Goal: Navigation & Orientation: Find specific page/section

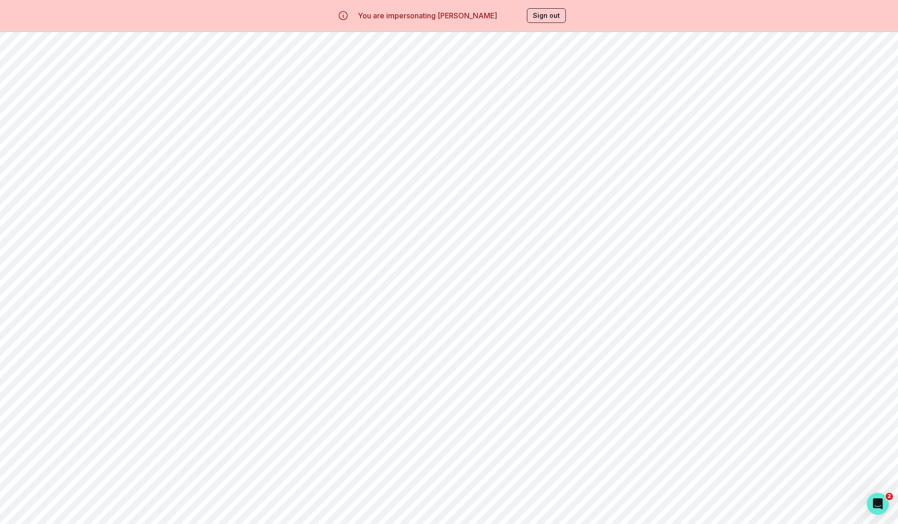
scroll to position [212, 0]
click at [71, 116] on div "Home" at bounding box center [63, 114] width 99 height 11
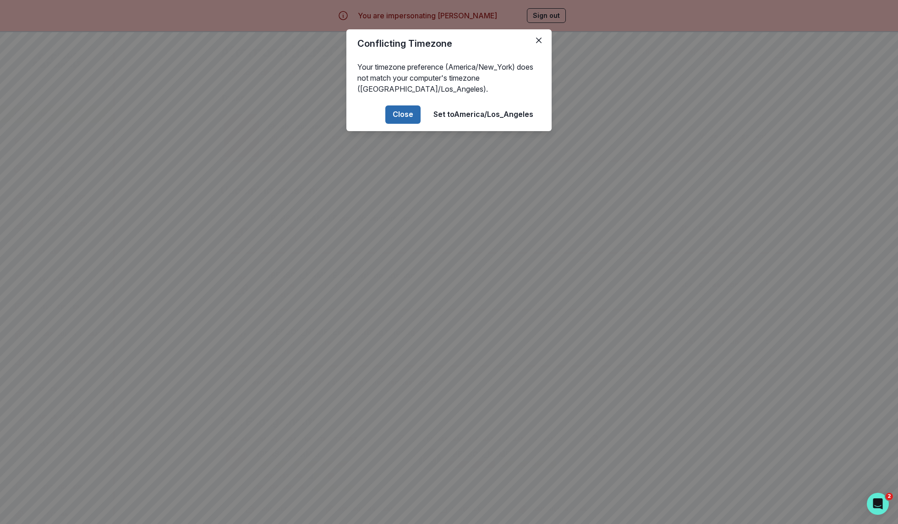
click at [420, 123] on button "Close" at bounding box center [402, 114] width 35 height 18
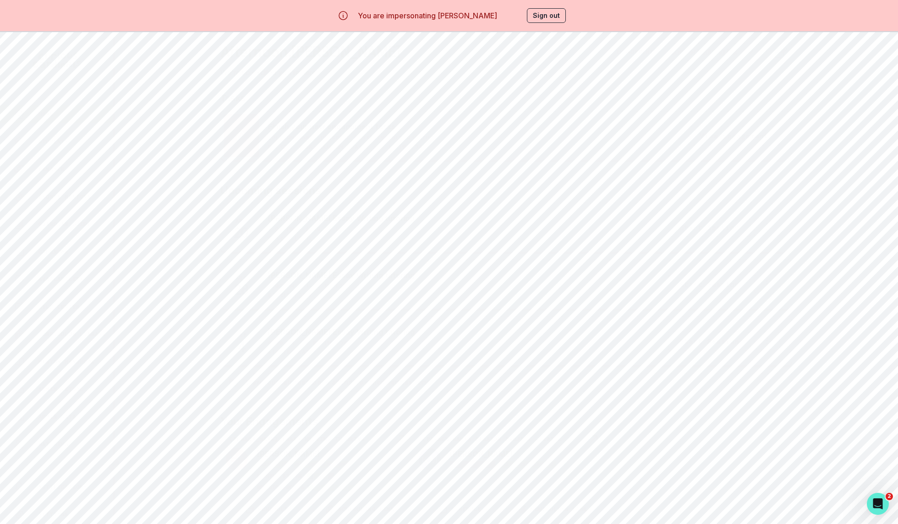
scroll to position [32, 0]
click at [386, 410] on p "[PERSON_NAME] Essay Writing tutoring" at bounding box center [311, 406] width 165 height 7
click at [467, 115] on h2 "[PERSON_NAME] Essay Writing tutoring" at bounding box center [506, 121] width 754 height 16
click at [66, 143] on p "Students" at bounding box center [53, 141] width 30 height 7
click at [51, 111] on p "Home" at bounding box center [45, 113] width 15 height 7
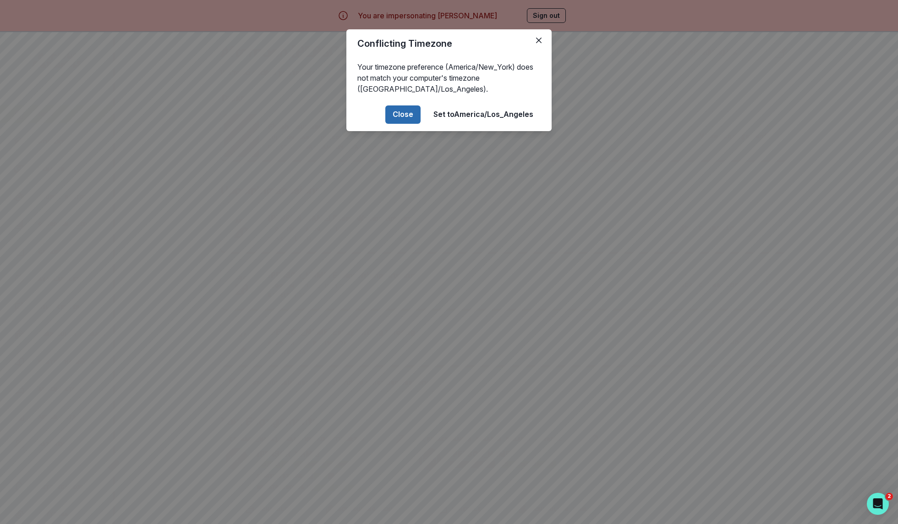
click at [398, 108] on button "Close" at bounding box center [402, 114] width 35 height 18
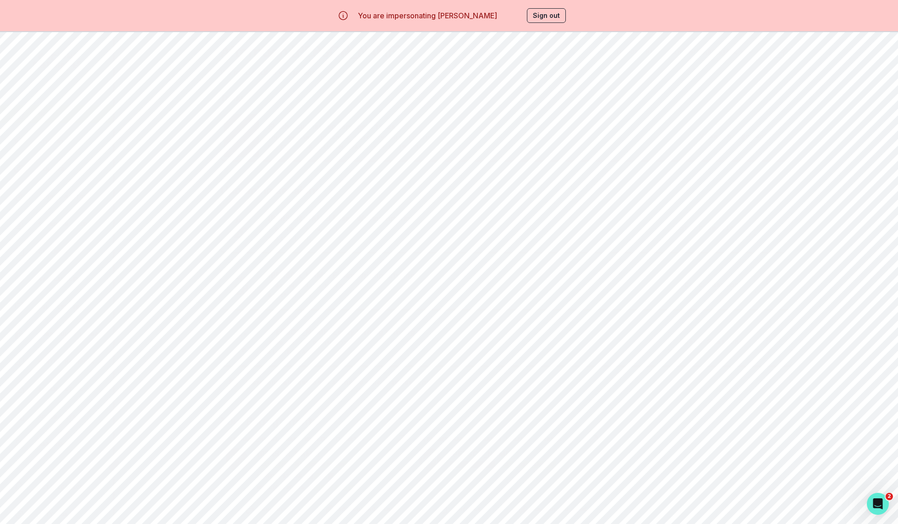
click at [547, 11] on button "Sign out" at bounding box center [546, 15] width 39 height 15
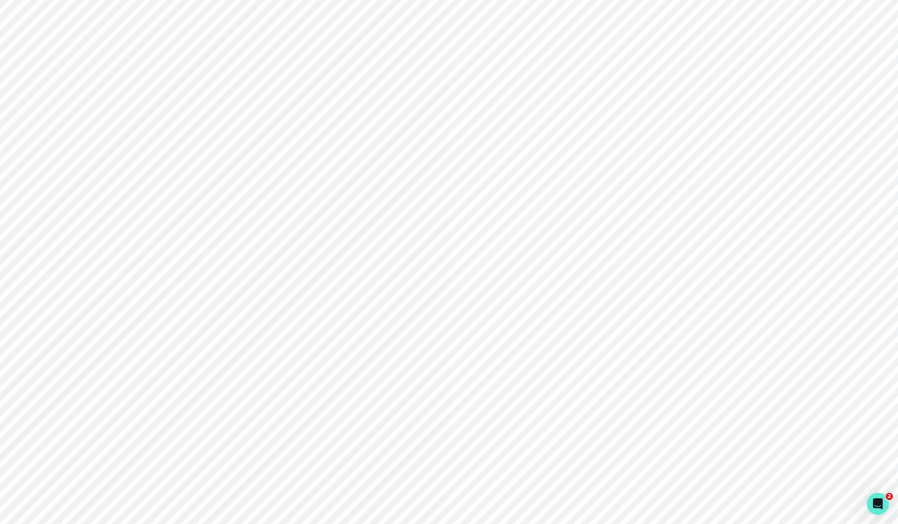
type input "[PERSON_NAME][EMAIL_ADDRESS][DOMAIN_NAME]"
click at [623, 323] on button "Sign in" at bounding box center [673, 323] width 187 height 27
